Goal: Information Seeking & Learning: Learn about a topic

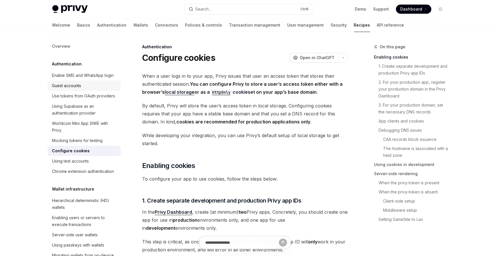
click at [67, 89] on div "Guest accounts" at bounding box center [66, 85] width 29 height 7
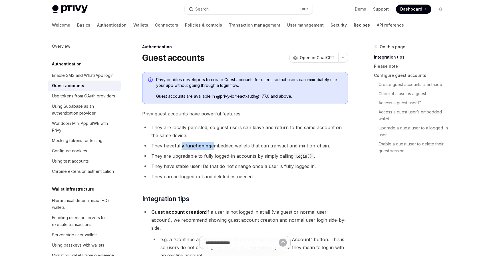
drag, startPoint x: 183, startPoint y: 148, endPoint x: 212, endPoint y: 144, distance: 28.8
click at [212, 144] on li "They have fully functioning embedded wallets that can transact and mint on-chai…" at bounding box center [245, 146] width 206 height 8
drag, startPoint x: 194, startPoint y: 168, endPoint x: 201, endPoint y: 167, distance: 7.4
click at [201, 168] on li "They have stable user IDs that do not change once a user is fully logged in." at bounding box center [245, 166] width 206 height 8
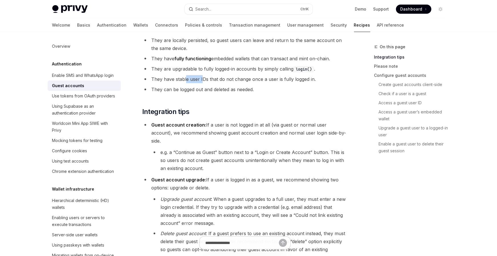
scroll to position [95, 0]
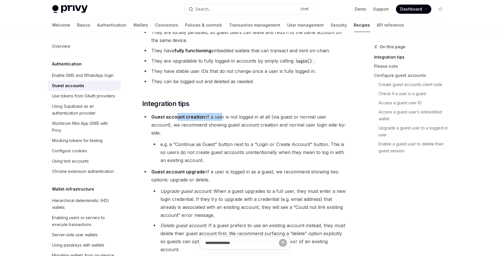
drag, startPoint x: 201, startPoint y: 119, endPoint x: 217, endPoint y: 119, distance: 16.3
click at [217, 119] on li "Guest account creation: If a user is not logged in at all (via guest or normal …" at bounding box center [245, 138] width 206 height 51
drag, startPoint x: 215, startPoint y: 137, endPoint x: 252, endPoint y: 136, distance: 37.2
click at [251, 140] on li "e.g. a “Continue as Guest” button next to a “Login or Create Account” button. T…" at bounding box center [249, 152] width 197 height 24
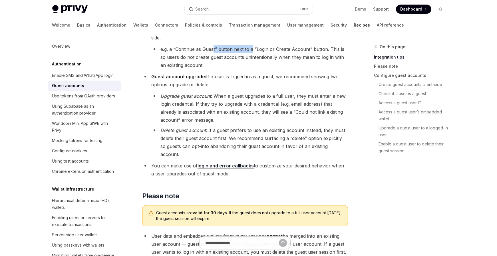
scroll to position [286, 0]
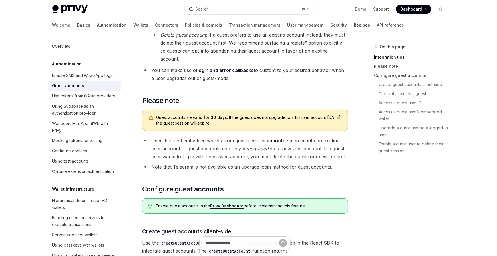
drag, startPoint x: 220, startPoint y: 126, endPoint x: 268, endPoint y: 127, distance: 48.6
click at [268, 137] on li "User data and embedded wallets from guest sessions cannot be merged into an exi…" at bounding box center [245, 149] width 206 height 24
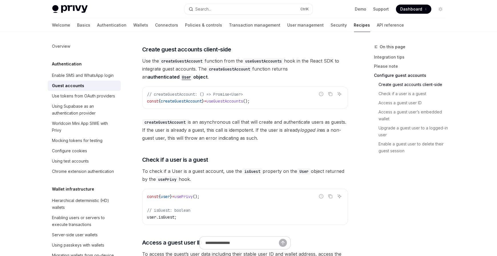
scroll to position [476, 0]
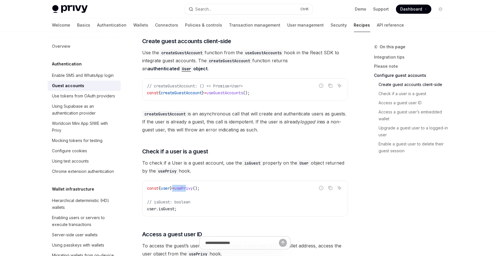
drag, startPoint x: 178, startPoint y: 171, endPoint x: 192, endPoint y: 171, distance: 14.0
click at [192, 186] on span "const { user } = usePrivy ();" at bounding box center [173, 188] width 53 height 5
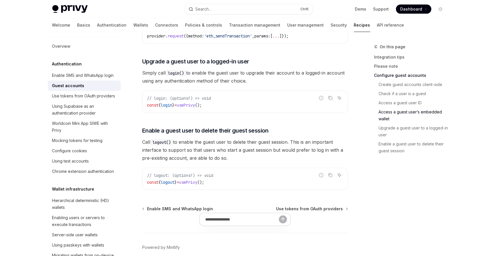
scroll to position [857, 0]
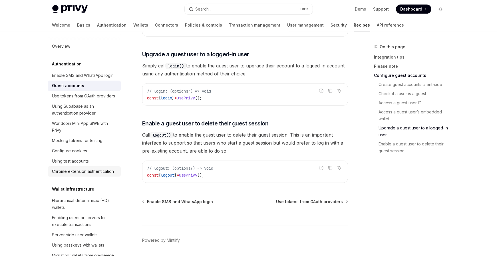
click at [64, 175] on div "Chrome extension authentication" at bounding box center [83, 171] width 62 height 7
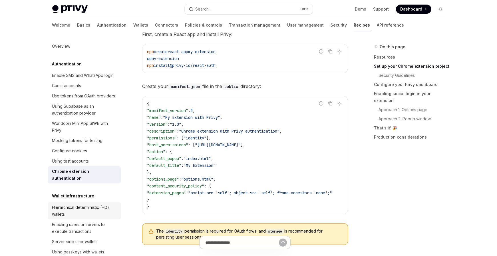
scroll to position [95, 0]
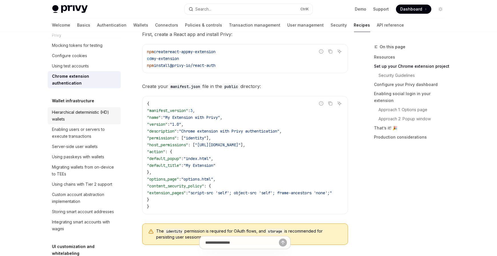
click at [81, 123] on div "Hierarchical deterministic (HD) wallets" at bounding box center [84, 116] width 65 height 14
type textarea "*"
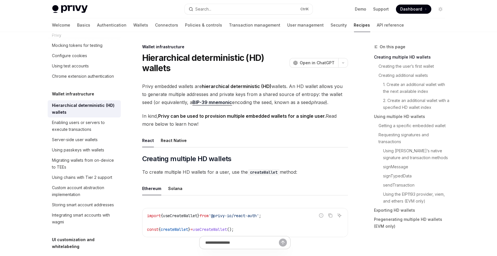
drag, startPoint x: 281, startPoint y: 92, endPoint x: 290, endPoint y: 92, distance: 8.9
click at [285, 92] on span "Privy embedded wallets are hierarchical deterministic (HD) wallets. An HD walle…" at bounding box center [245, 94] width 206 height 24
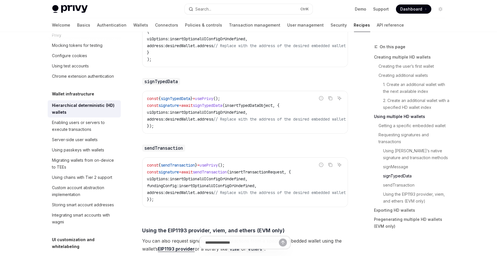
scroll to position [1143, 0]
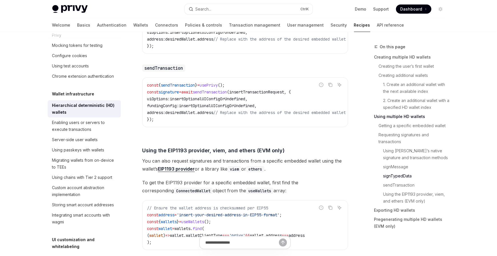
click at [227, 91] on span "sendTransaction" at bounding box center [210, 91] width 34 height 5
click at [213, 112] on span "address" at bounding box center [205, 112] width 16 height 5
